Goal: Check status: Check status

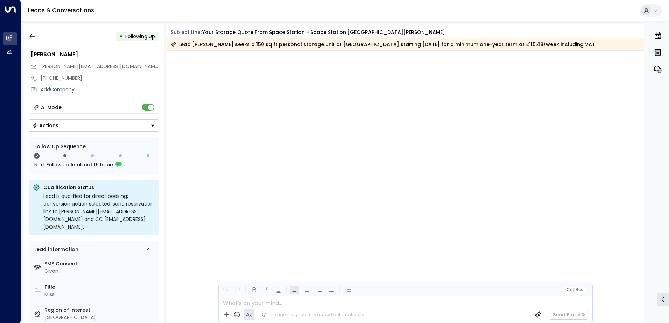
scroll to position [636, 0]
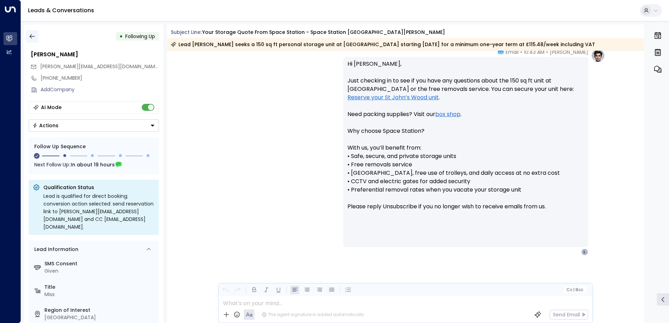
click at [33, 33] on icon "button" at bounding box center [32, 36] width 7 height 7
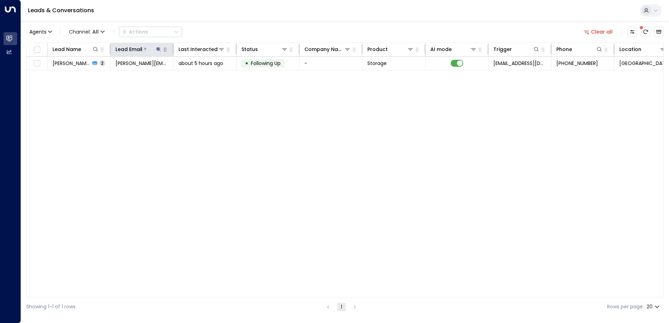
click at [155, 51] on div at bounding box center [152, 49] width 20 height 7
click at [158, 51] on icon at bounding box center [158, 49] width 5 height 5
drag, startPoint x: 206, startPoint y: 75, endPoint x: 198, endPoint y: 75, distance: 8.0
click at [205, 75] on button "button" at bounding box center [202, 74] width 9 height 9
click at [197, 75] on input "text" at bounding box center [158, 74] width 97 height 13
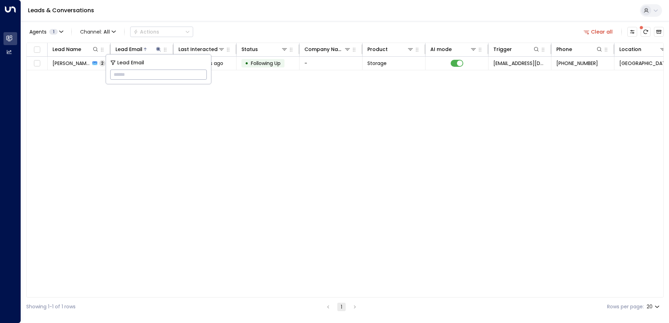
paste input "**********"
type input "**********"
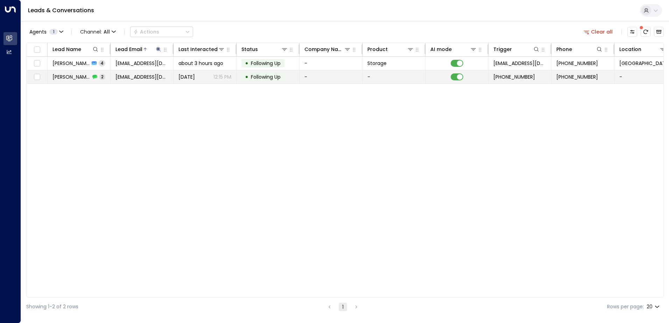
click at [231, 78] on td "[DATE] 12:15 PM" at bounding box center [205, 76] width 63 height 13
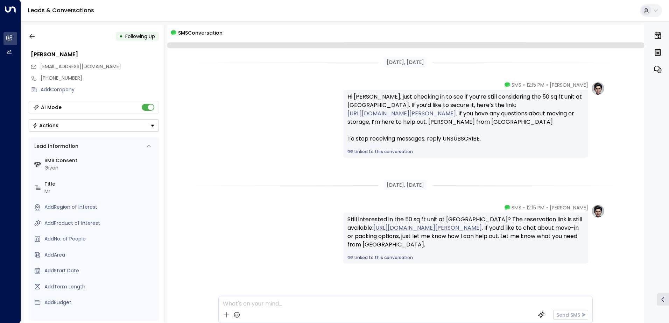
scroll to position [19, 0]
